Goal: Task Accomplishment & Management: Complete application form

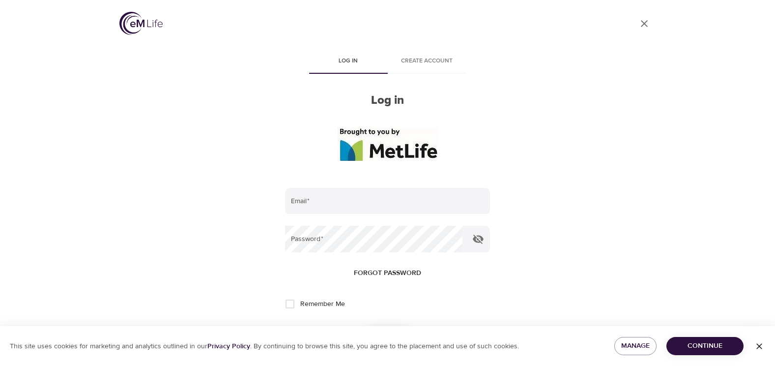
click at [429, 61] on span "Create account" at bounding box center [427, 61] width 67 height 10
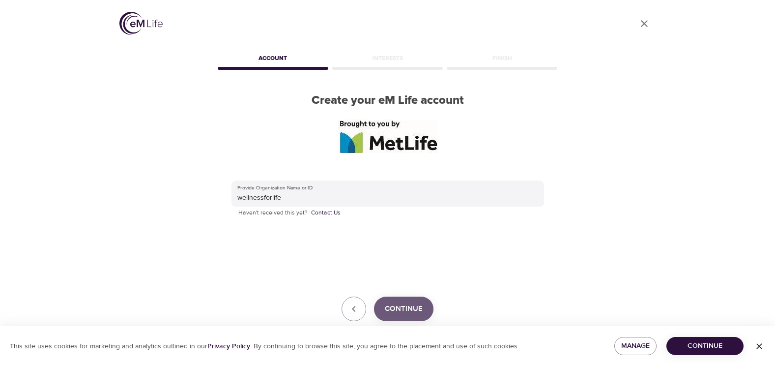
click at [402, 313] on span "Continue" at bounding box center [404, 308] width 38 height 13
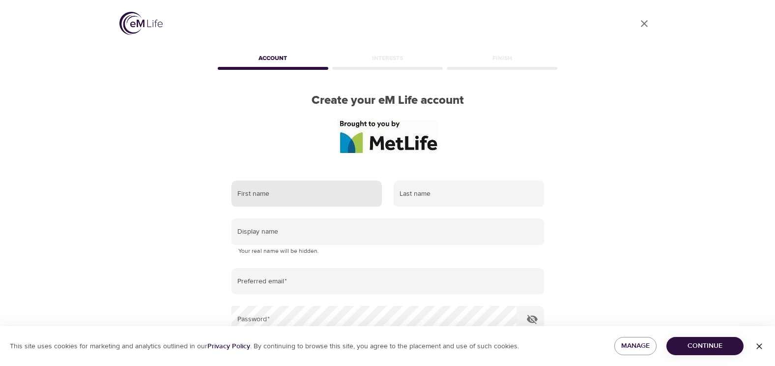
click at [293, 200] on input "text" at bounding box center [307, 193] width 150 height 27
type input "Kamilah"
type input "Stapleton"
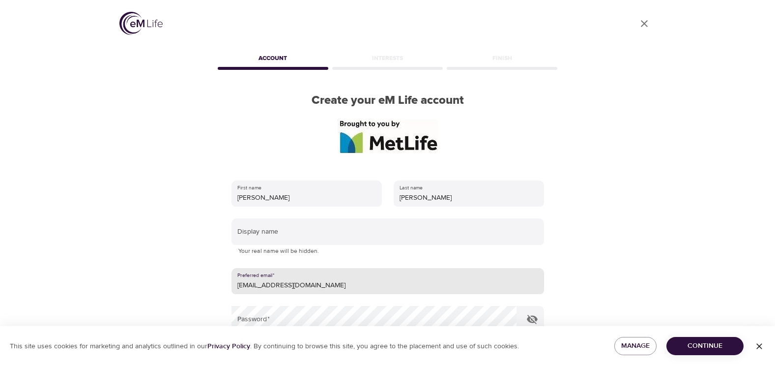
drag, startPoint x: 365, startPoint y: 289, endPoint x: 199, endPoint y: 298, distance: 166.4
click at [199, 298] on div "User Profile Account Interests Finish Create your eM Life account First name Ka…" at bounding box center [388, 183] width 560 height 366
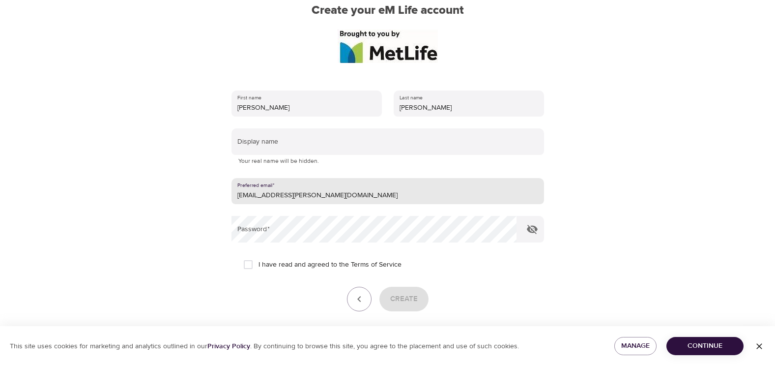
scroll to position [98, 0]
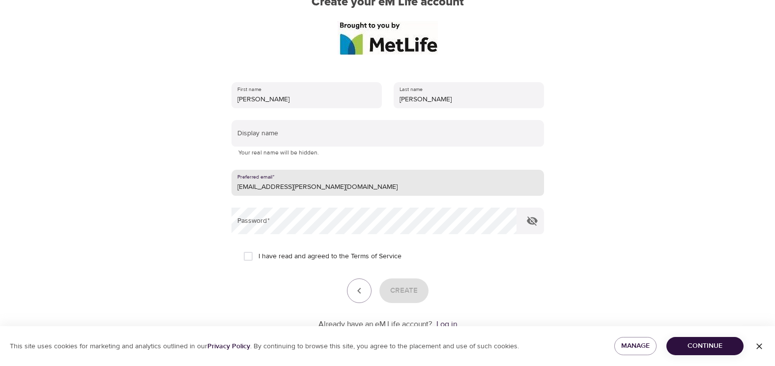
type input "milah.stapleton@metlife.com"
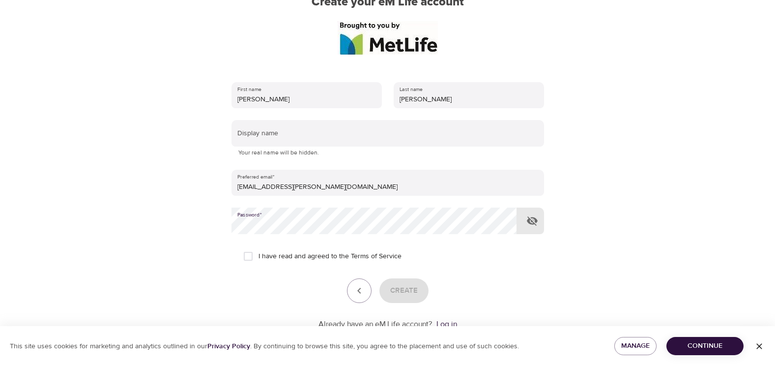
click at [250, 258] on input "I have read and agreed to the Terms of Service" at bounding box center [248, 256] width 21 height 21
checkbox input "true"
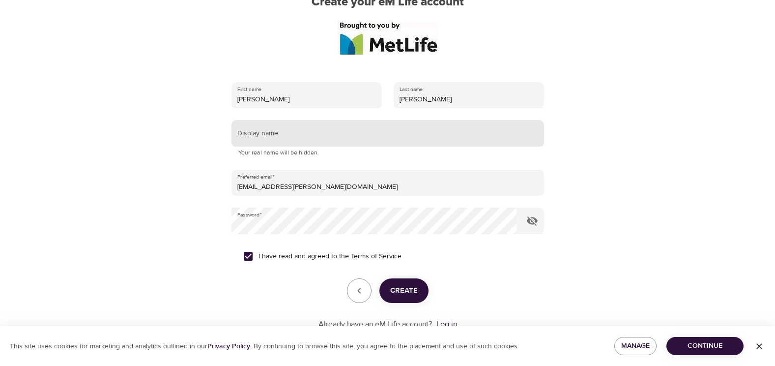
scroll to position [129, 0]
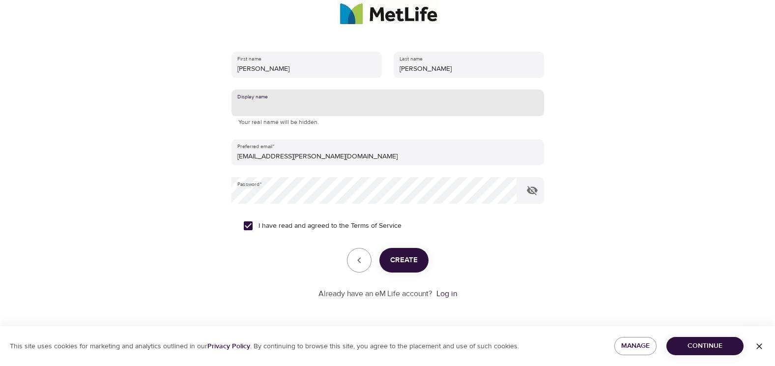
click at [268, 103] on input "text" at bounding box center [388, 102] width 313 height 27
type input "Milah"
click at [510, 259] on div "Create" at bounding box center [388, 260] width 313 height 25
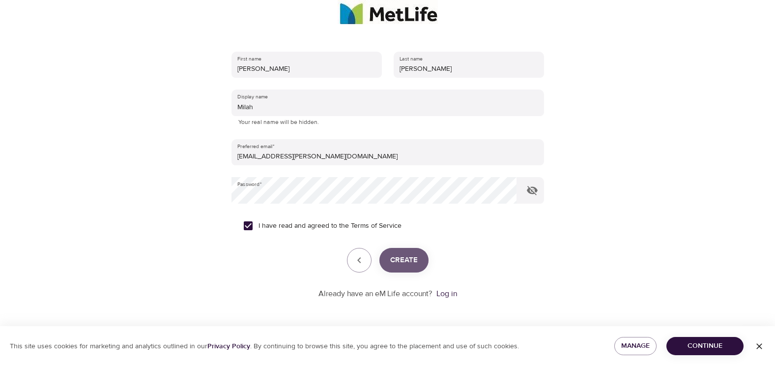
click at [405, 261] on span "Create" at bounding box center [404, 260] width 28 height 13
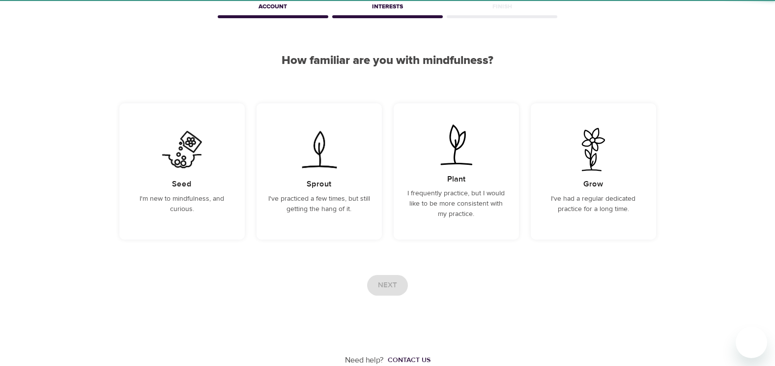
scroll to position [52, 0]
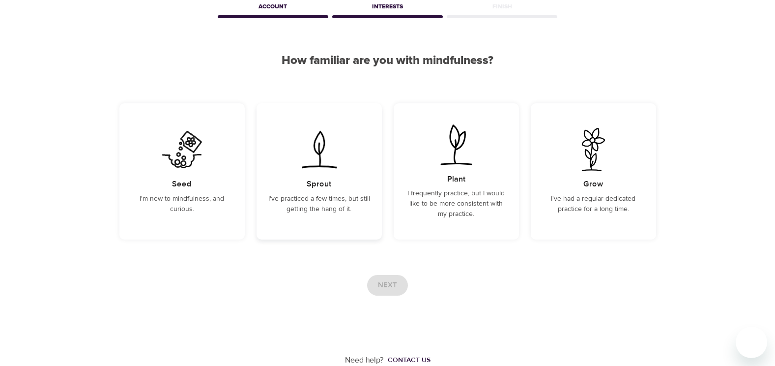
click at [316, 163] on img at bounding box center [319, 149] width 50 height 43
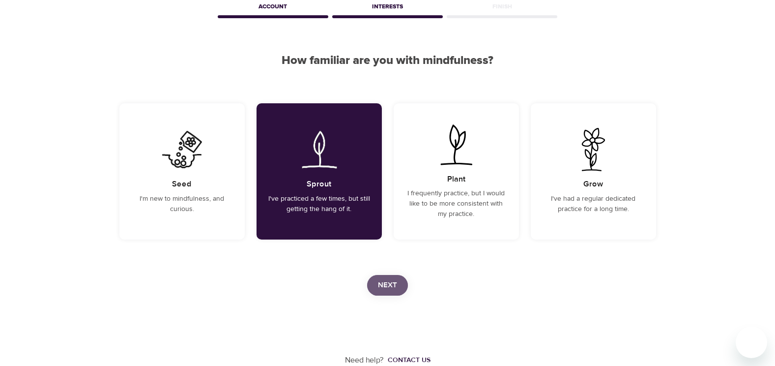
click at [393, 288] on span "Next" at bounding box center [387, 285] width 19 height 13
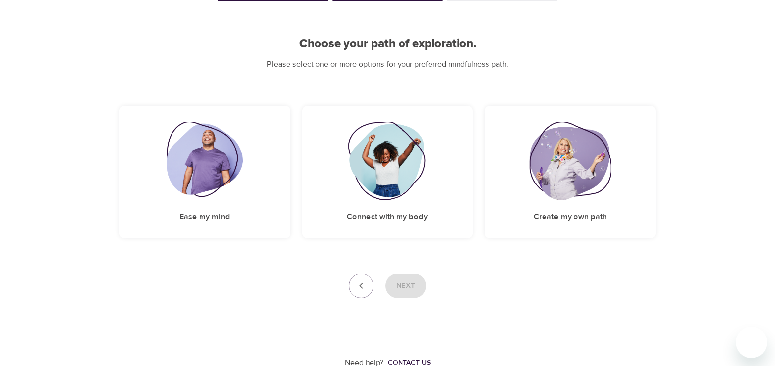
scroll to position [71, 0]
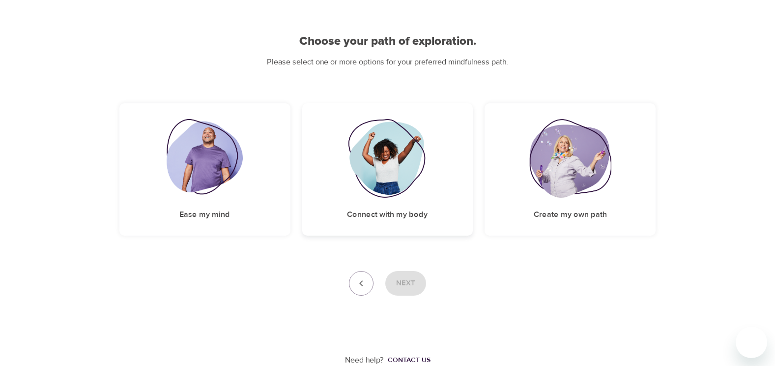
click at [387, 169] on img at bounding box center [388, 158] width 80 height 79
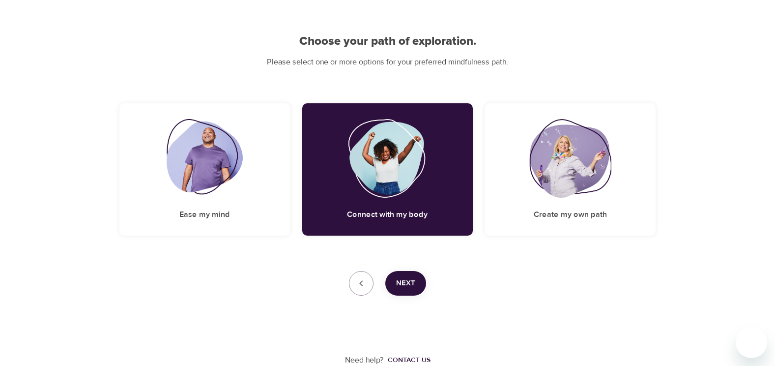
click at [402, 288] on span "Next" at bounding box center [405, 283] width 19 height 13
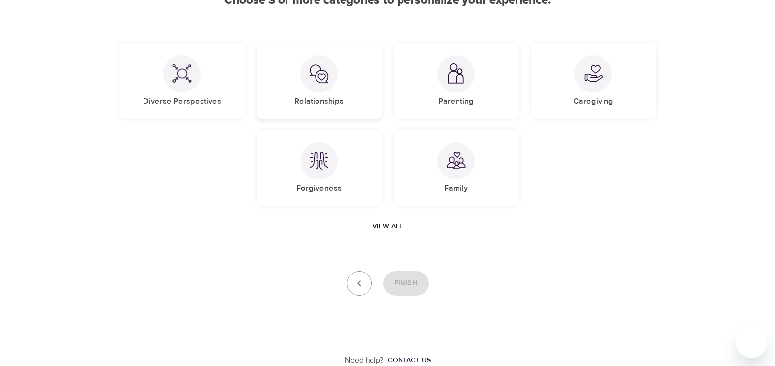
click at [327, 97] on h5 "Relationships" at bounding box center [318, 101] width 49 height 10
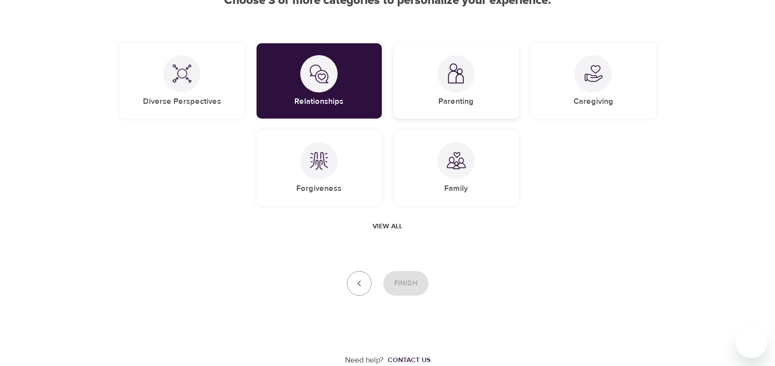
click at [460, 75] on img at bounding box center [456, 73] width 20 height 20
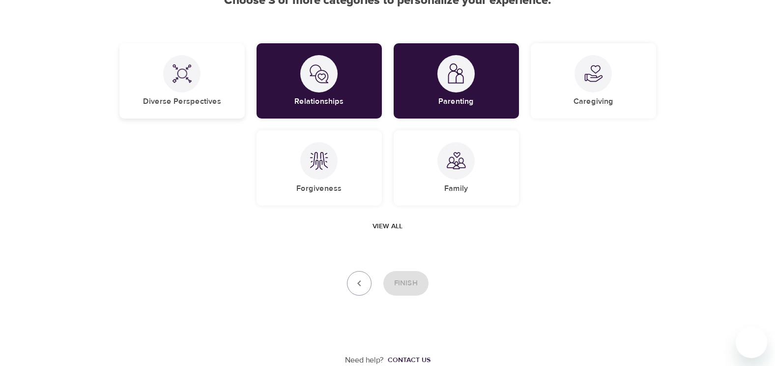
click at [177, 79] on img at bounding box center [182, 74] width 20 height 20
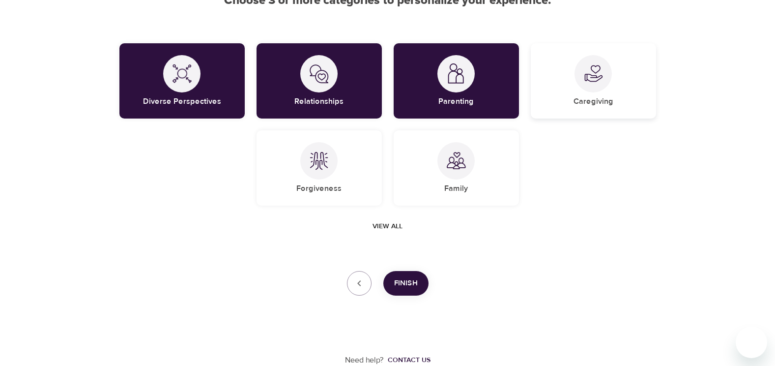
click at [595, 85] on div at bounding box center [593, 73] width 37 height 37
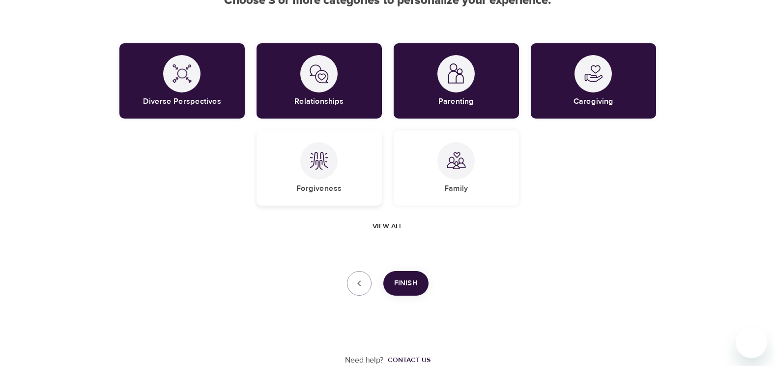
click at [352, 179] on div "Forgiveness" at bounding box center [319, 167] width 125 height 75
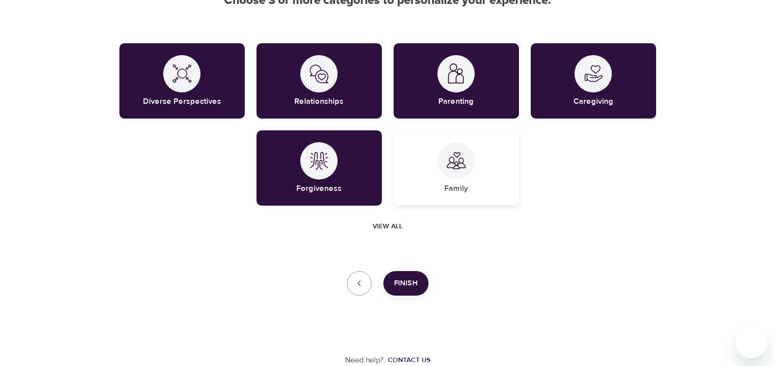
click at [441, 176] on div "Family" at bounding box center [456, 167] width 125 height 75
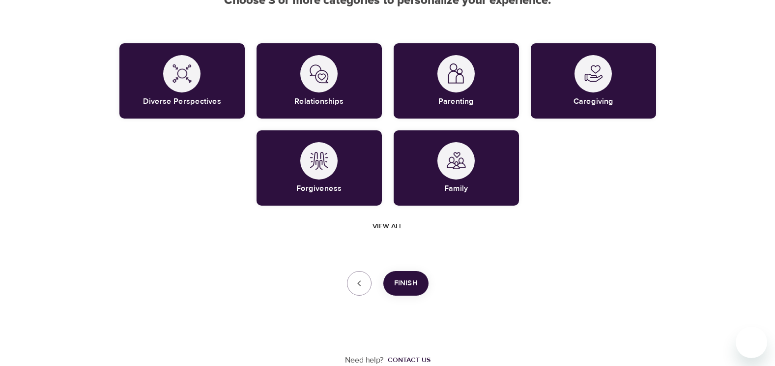
click at [389, 226] on span "View all" at bounding box center [388, 226] width 30 height 12
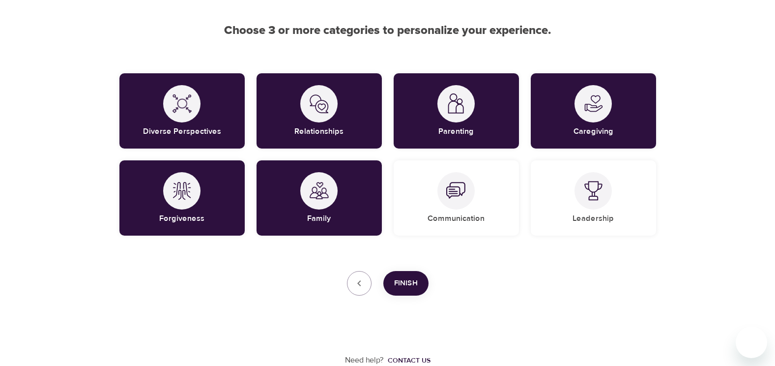
scroll to position [82, 0]
click at [449, 206] on div at bounding box center [456, 190] width 37 height 37
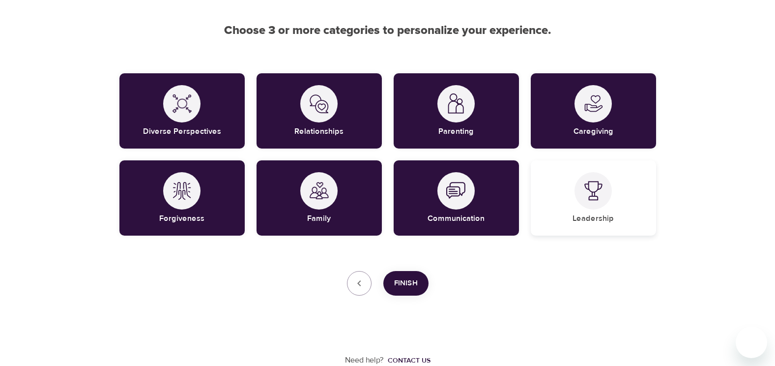
click at [598, 204] on div at bounding box center [593, 190] width 37 height 37
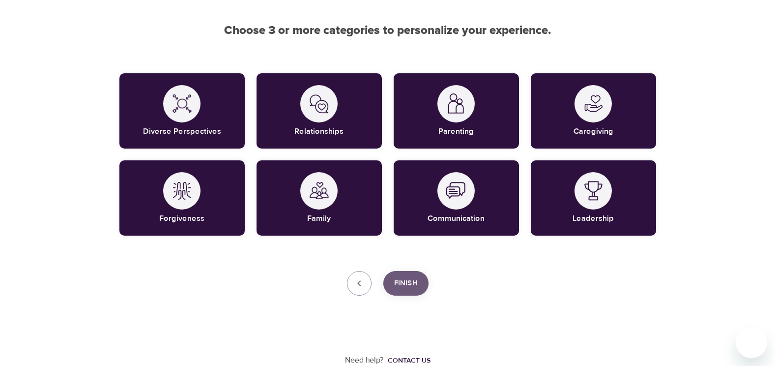
click at [410, 277] on span "Finish" at bounding box center [406, 283] width 24 height 13
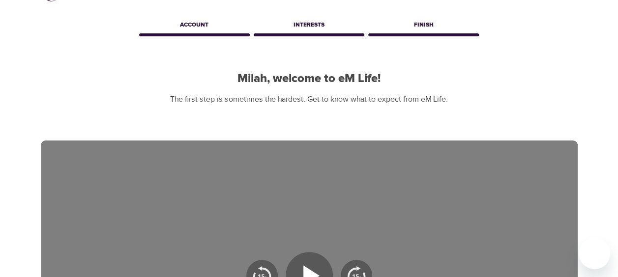
scroll to position [0, 0]
